Goal: Task Accomplishment & Management: Use online tool/utility

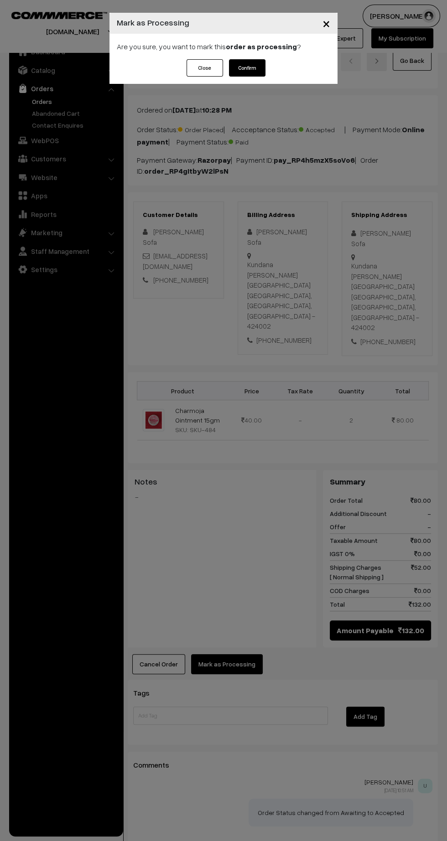
click at [260, 70] on button "Confirm" at bounding box center [247, 67] width 36 height 17
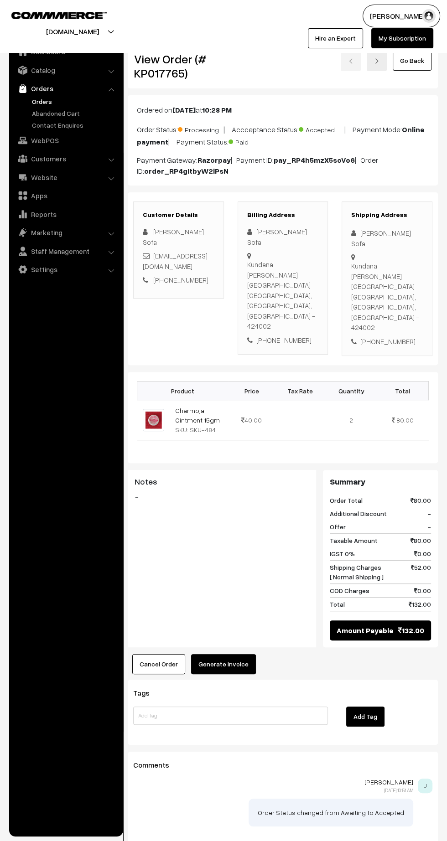
click at [228, 654] on button "Generate Invoice" at bounding box center [223, 664] width 65 height 20
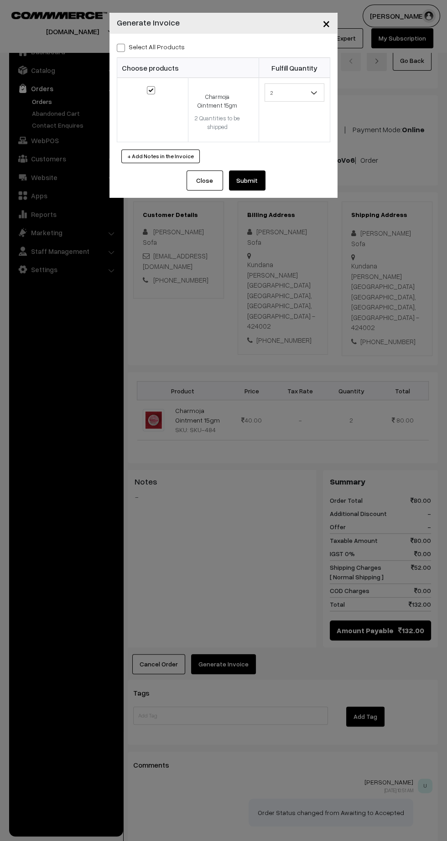
click at [249, 179] on button "Submit" at bounding box center [247, 181] width 36 height 20
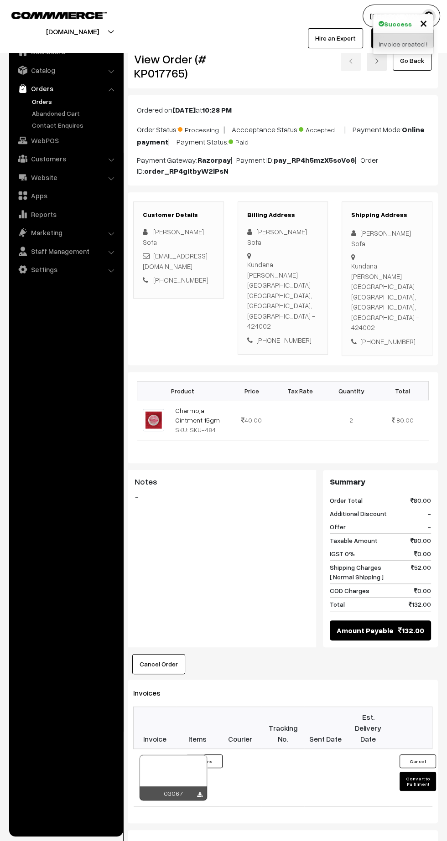
click at [199, 793] on icon at bounding box center [199, 796] width 5 height 6
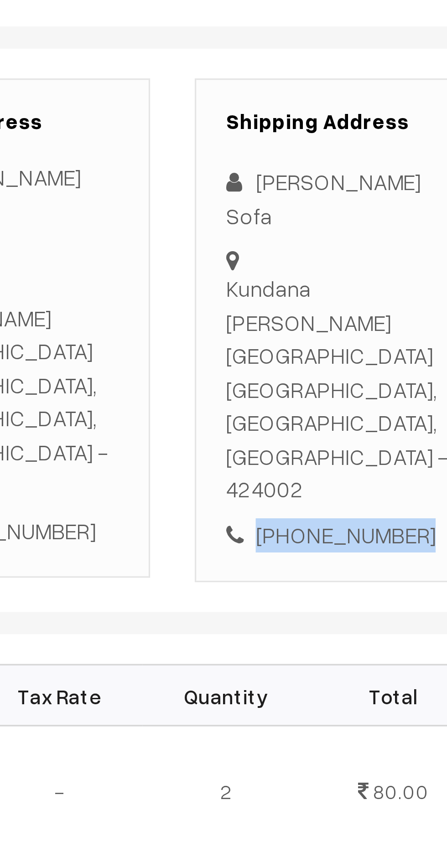
click at [390, 337] on div "[PHONE_NUMBER]" at bounding box center [387, 342] width 72 height 10
copy div "9049067063"
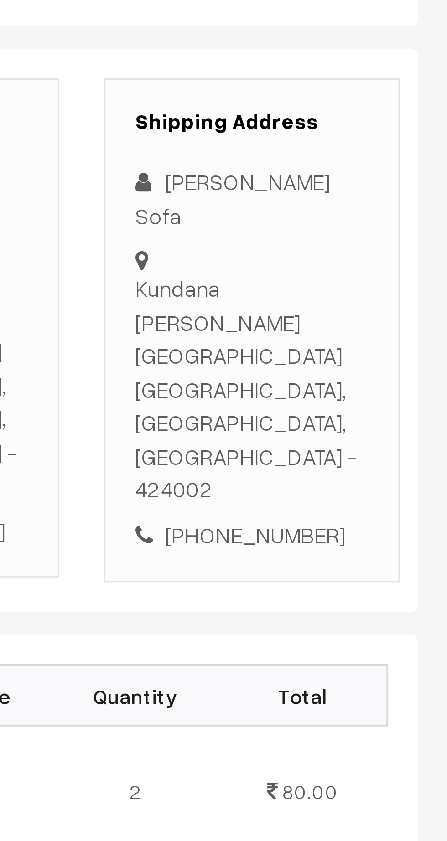
copy div "Kundana fata, Prashant nagar Dhule, Maharashtra, India - 424002"
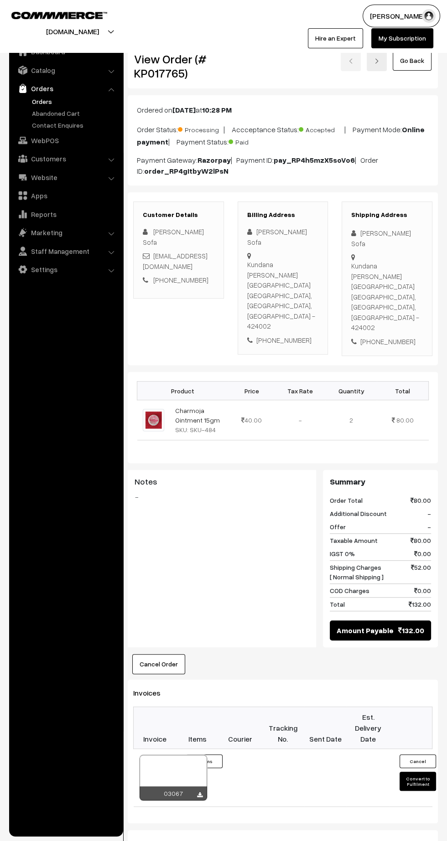
click at [417, 772] on button "Convert to Fulfilment" at bounding box center [418, 781] width 36 height 19
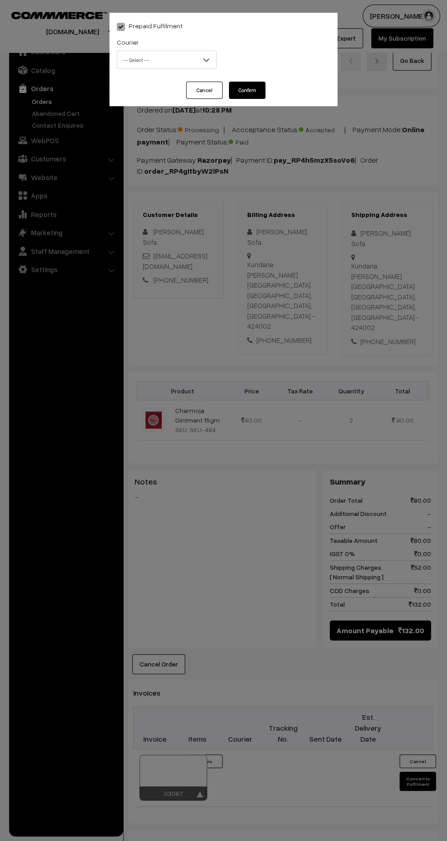
click at [168, 64] on span "-- Select --" at bounding box center [166, 60] width 99 height 16
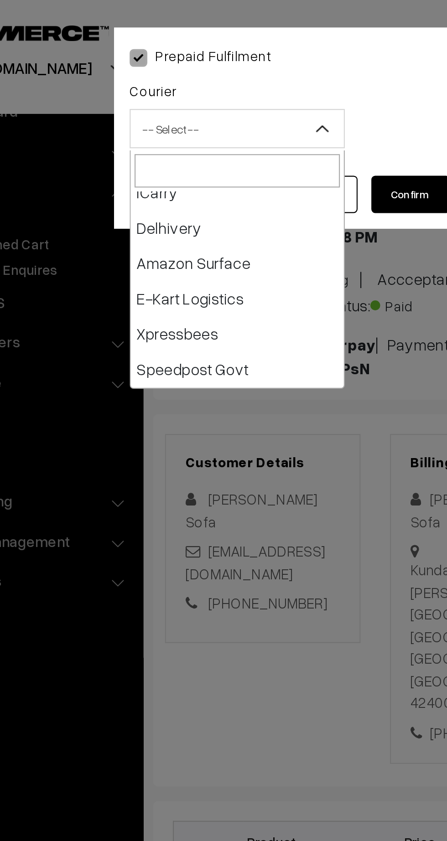
scroll to position [57, 0]
select select "5"
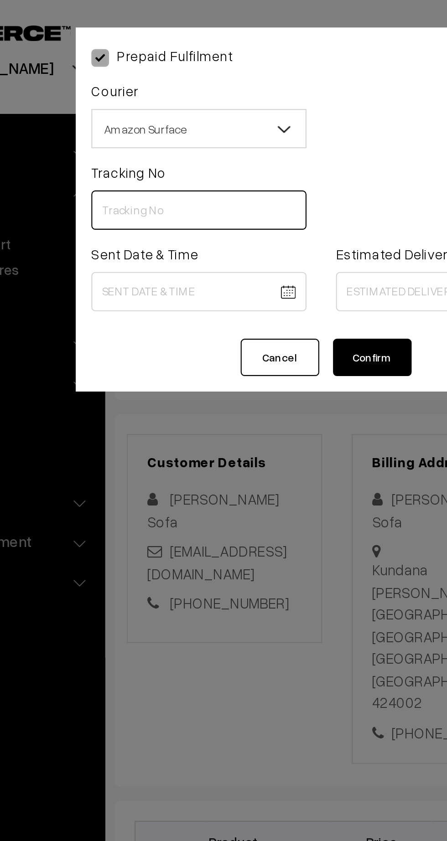
paste input "364015154623"
type input "364015154623"
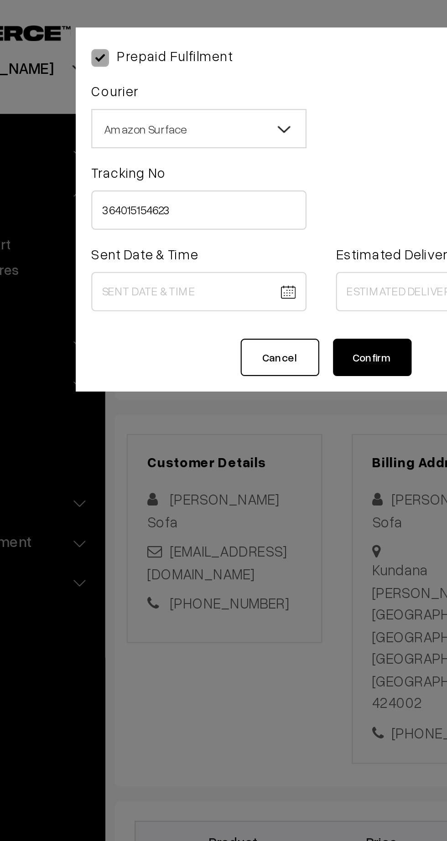
click at [181, 139] on body "Thank you for showing interest. Our team will call you shortly. Close kirtiphar…" at bounding box center [223, 556] width 447 height 1112
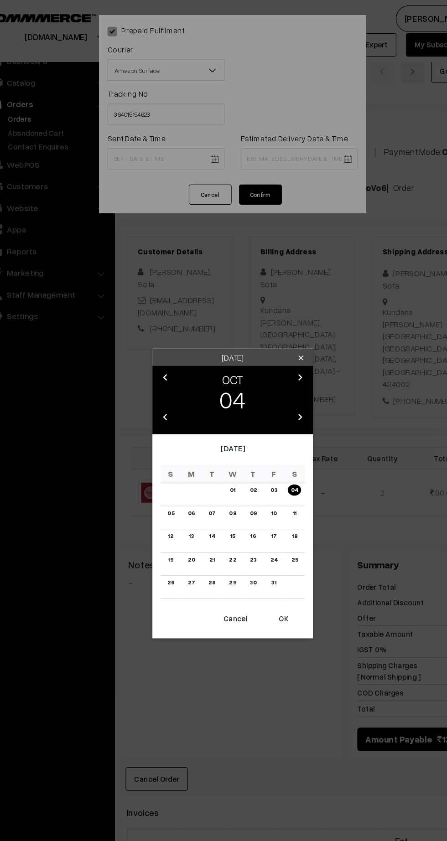
click at [275, 535] on button "OK" at bounding box center [267, 528] width 36 height 20
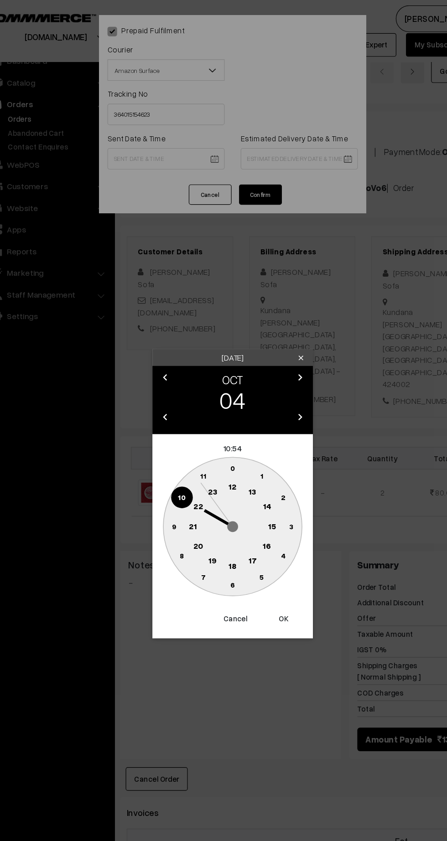
click at [223, 415] on text "12" at bounding box center [223, 414] width 7 height 8
click at [173, 448] on text "45" at bounding box center [174, 449] width 8 height 8
type input "04-10-2025 12:45"
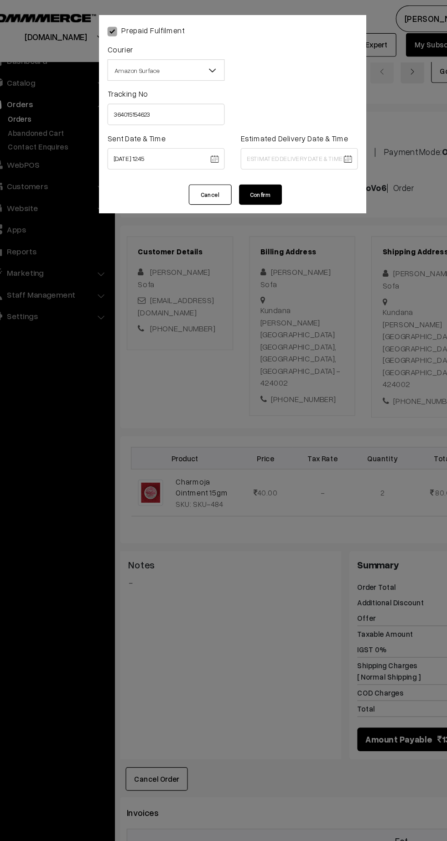
click at [307, 136] on body "Thank you for showing interest. Our team will call you shortly. Close kirtiphar…" at bounding box center [223, 556] width 447 height 1112
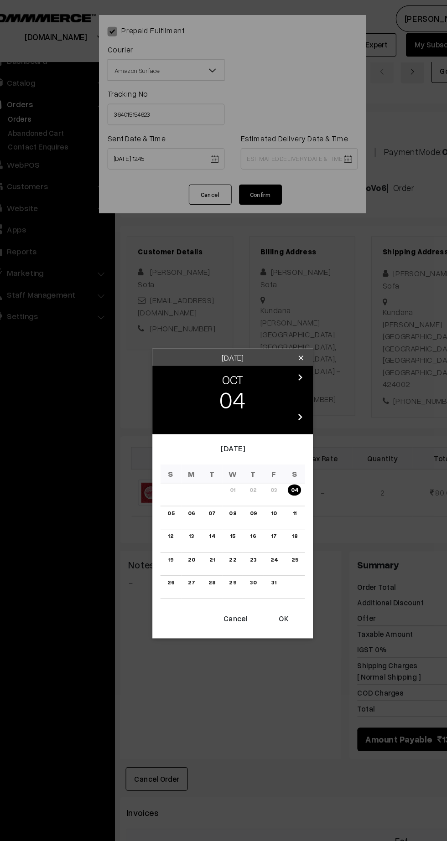
click at [239, 440] on link "09" at bounding box center [240, 438] width 11 height 10
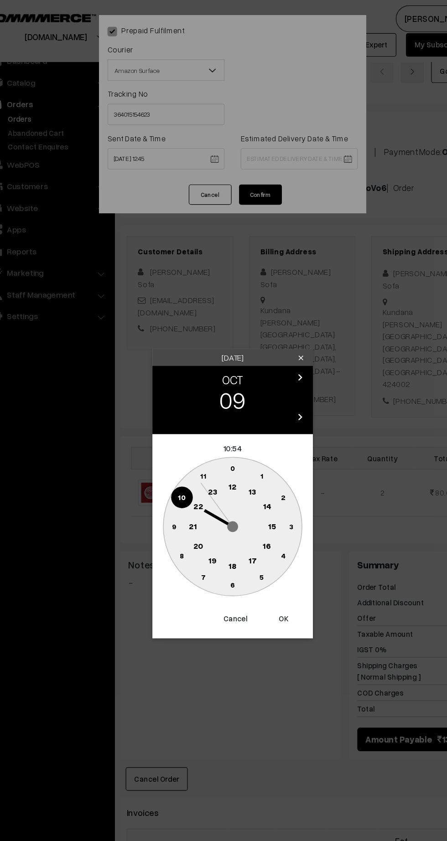
click at [188, 448] on text "21" at bounding box center [189, 448] width 7 height 8
click at [223, 501] on text "30" at bounding box center [224, 499] width 8 height 8
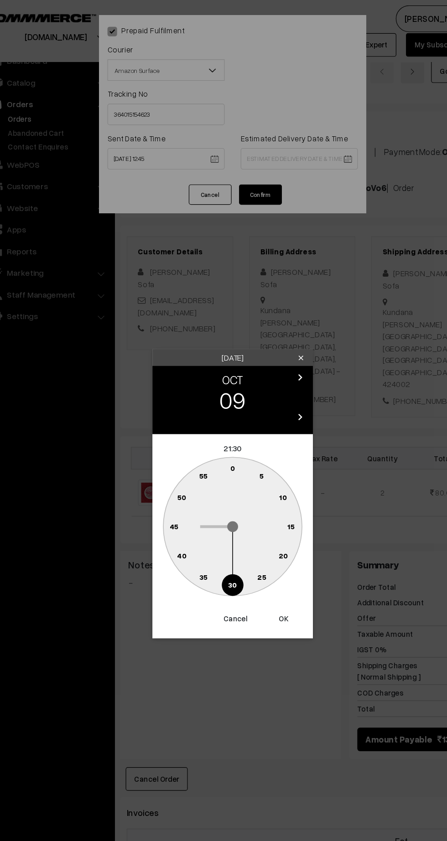
type input "09-10-2025 21:30"
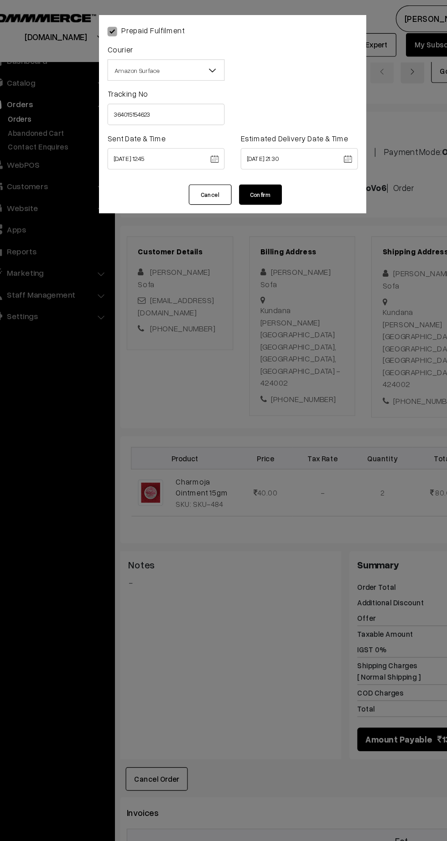
click at [252, 166] on button "Confirm" at bounding box center [247, 165] width 36 height 17
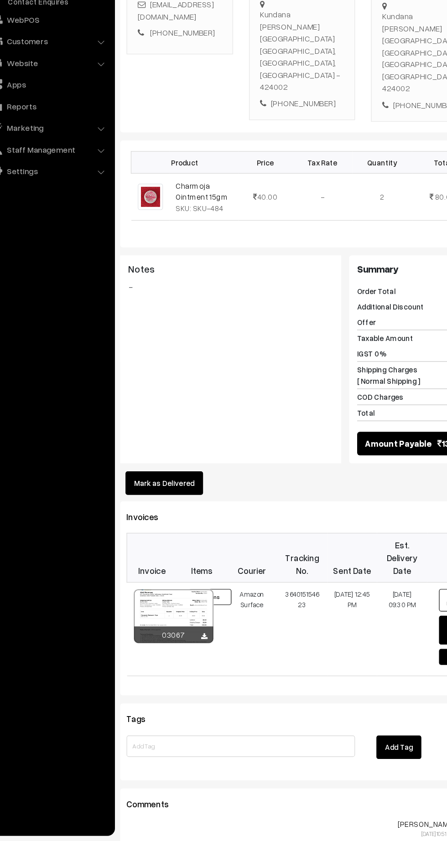
scroll to position [128, 0]
click at [199, 664] on icon at bounding box center [199, 667] width 5 height 6
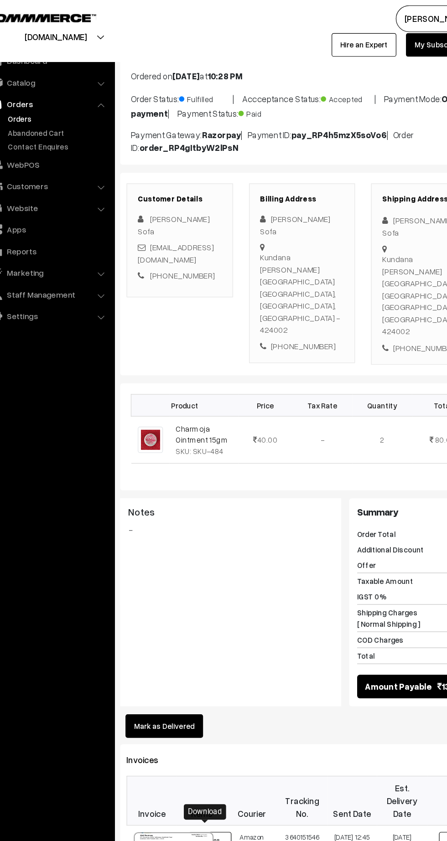
scroll to position [0, 0]
